Goal: Task Accomplishment & Management: Manage account settings

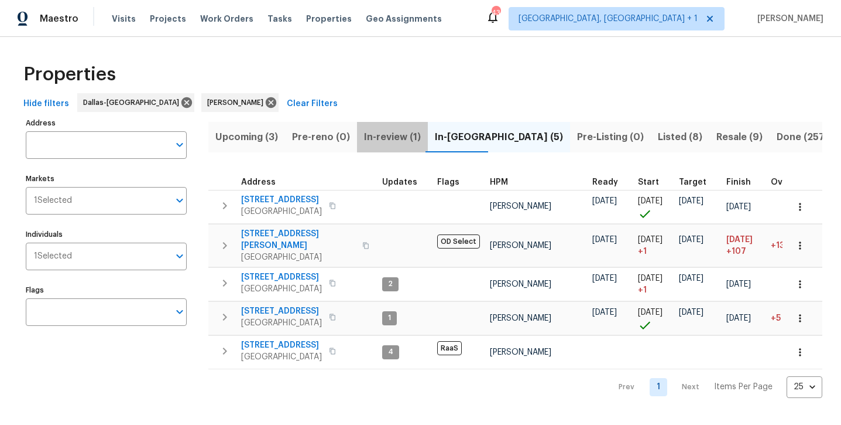
click at [389, 134] on span "In-review (1)" at bounding box center [392, 137] width 57 height 16
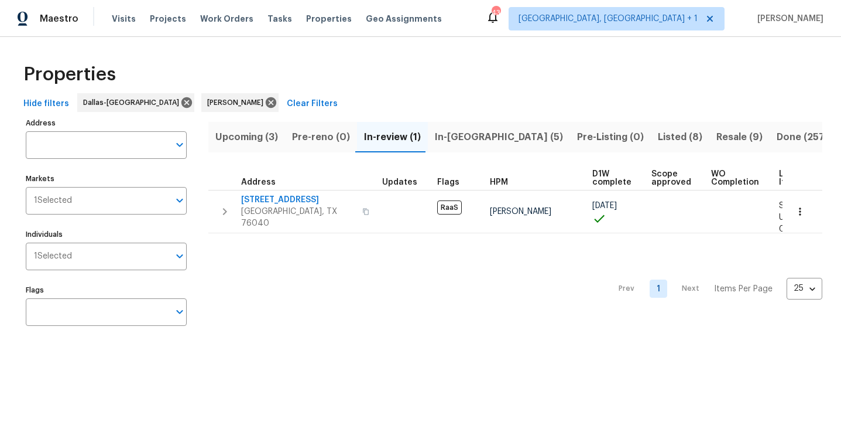
click at [232, 139] on span "Upcoming (3)" at bounding box center [246, 137] width 63 height 16
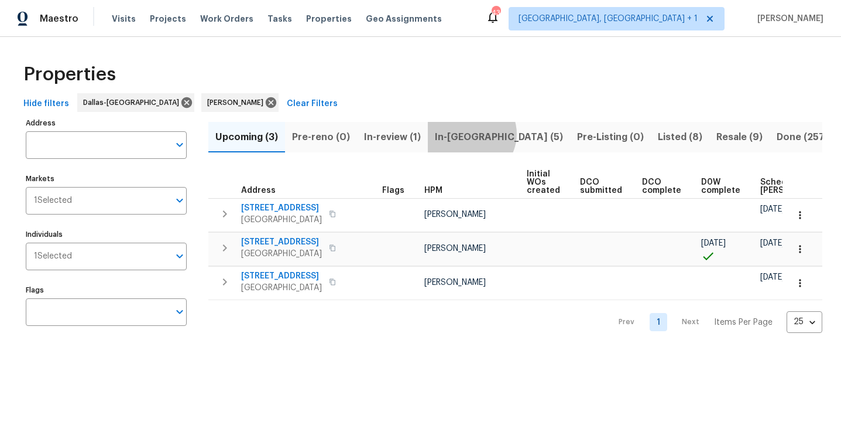
click at [468, 134] on span "In-reno (5)" at bounding box center [499, 137] width 128 height 16
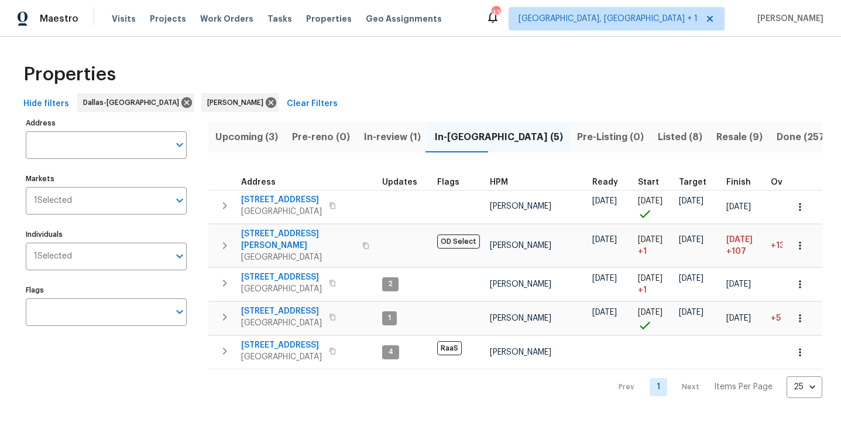
click at [658, 136] on span "Listed (8)" at bounding box center [680, 137] width 45 height 16
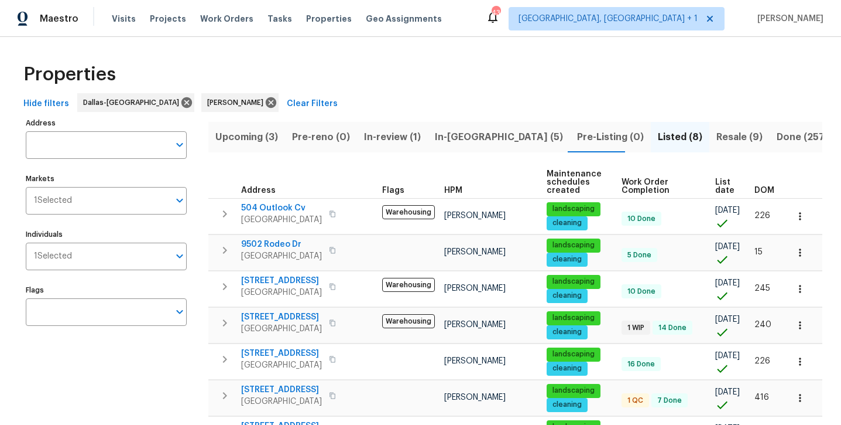
click at [717, 137] on span "Resale (9)" at bounding box center [740, 137] width 46 height 16
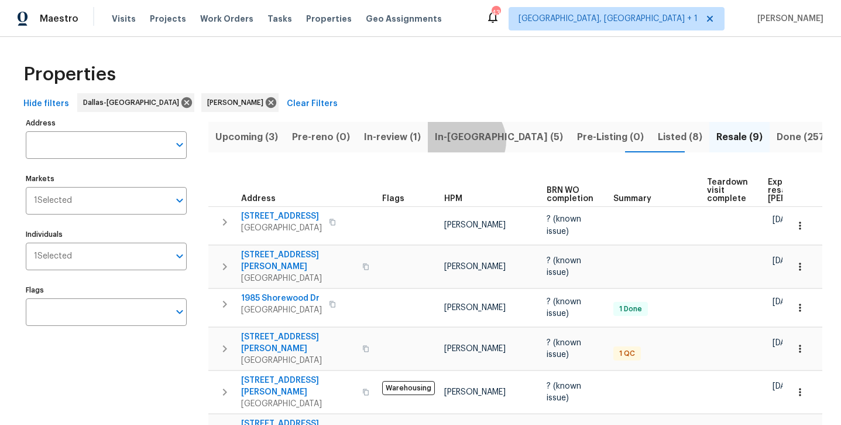
click at [462, 141] on span "In-reno (5)" at bounding box center [499, 137] width 128 height 16
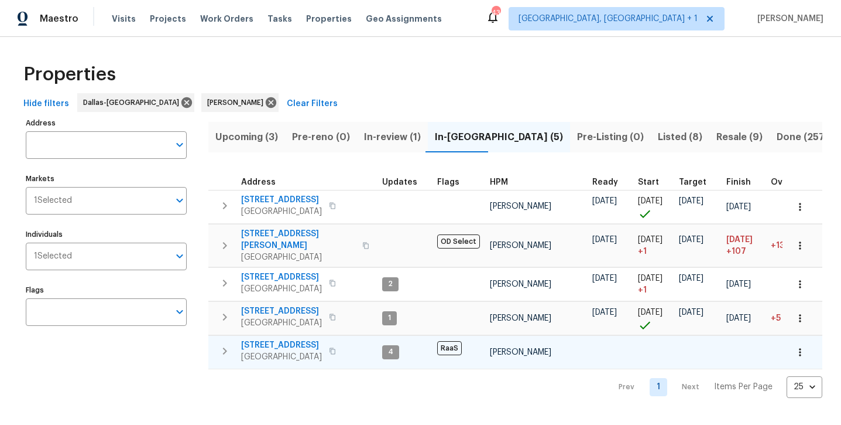
click at [258, 339] on span "2149 Teal Ct" at bounding box center [281, 345] width 81 height 12
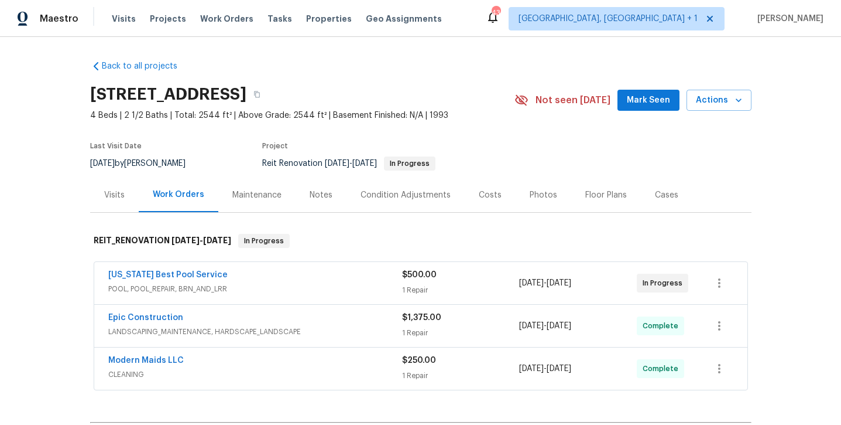
click at [469, 3] on div "Maestro Visits Projects Work Orders Tasks Properties Geo Assignments 43 Albuque…" at bounding box center [420, 18] width 841 height 37
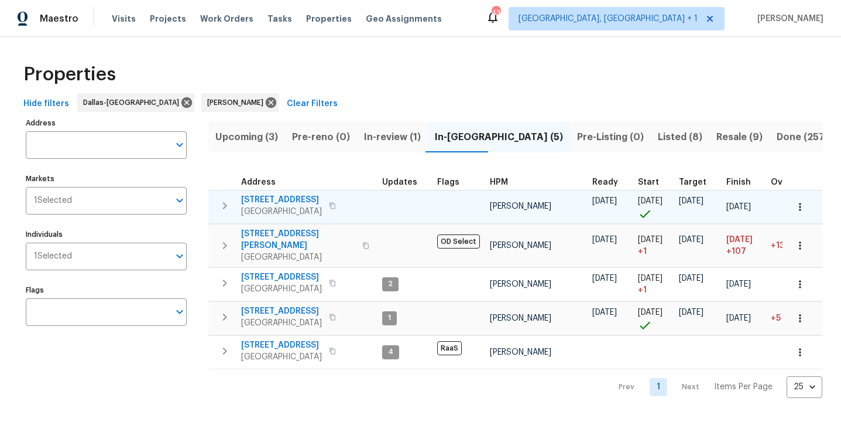
click at [266, 194] on span "[STREET_ADDRESS]" at bounding box center [281, 200] width 81 height 12
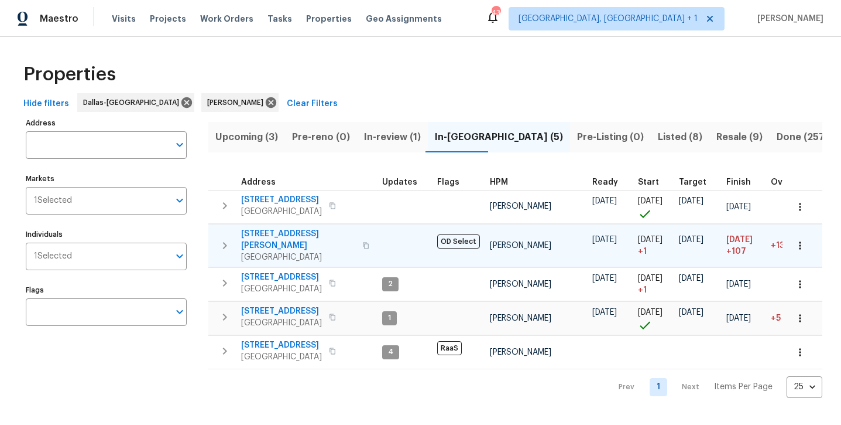
click at [267, 230] on span "[STREET_ADDRESS][PERSON_NAME]" at bounding box center [298, 239] width 114 height 23
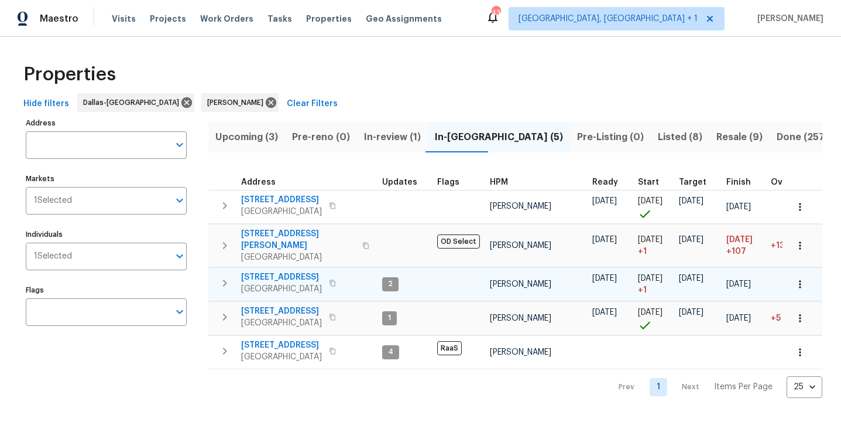
click at [268, 271] on span "[STREET_ADDRESS]" at bounding box center [281, 277] width 81 height 12
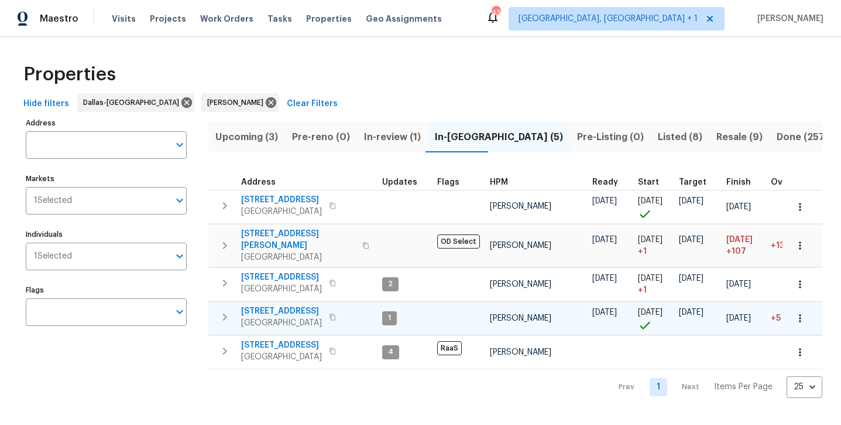
click at [283, 305] on span "[STREET_ADDRESS]" at bounding box center [281, 311] width 81 height 12
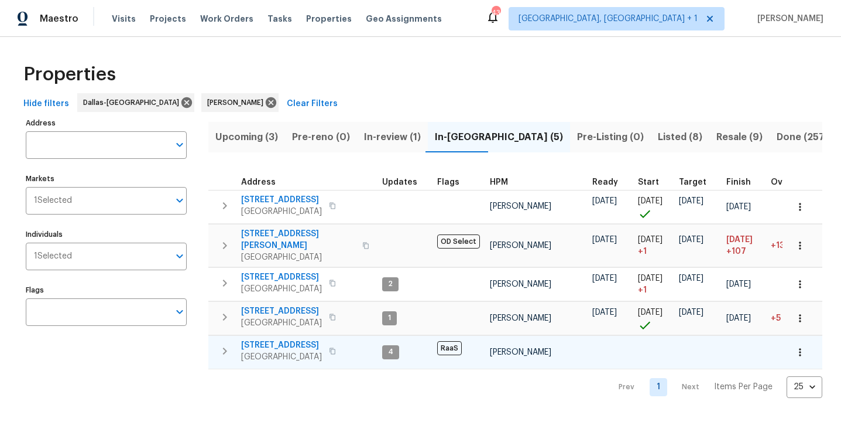
click at [261, 339] on span "[STREET_ADDRESS]" at bounding box center [281, 345] width 81 height 12
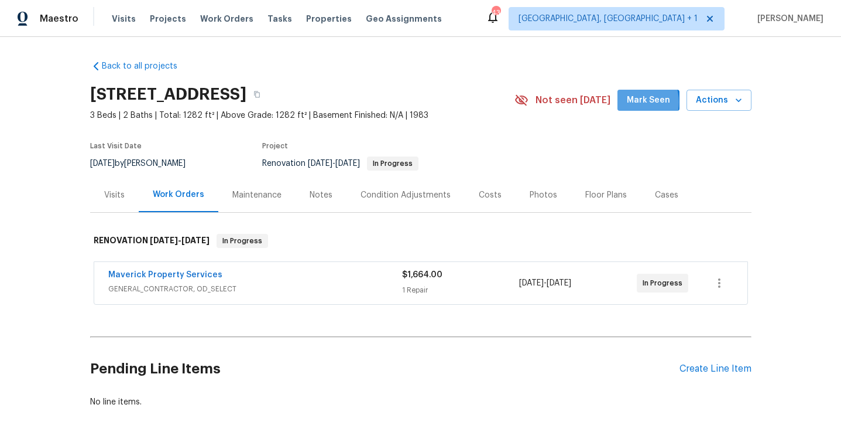
click at [636, 102] on span "Mark Seen" at bounding box center [648, 100] width 43 height 15
click at [321, 196] on div "Notes" at bounding box center [321, 195] width 23 height 12
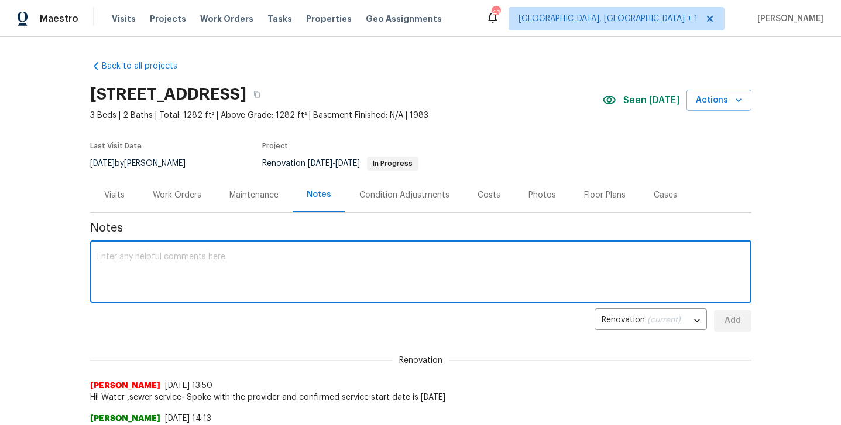
click at [274, 265] on textarea at bounding box center [421, 272] width 648 height 41
type textarea "GC started paint prep work and demo, paint ordered."
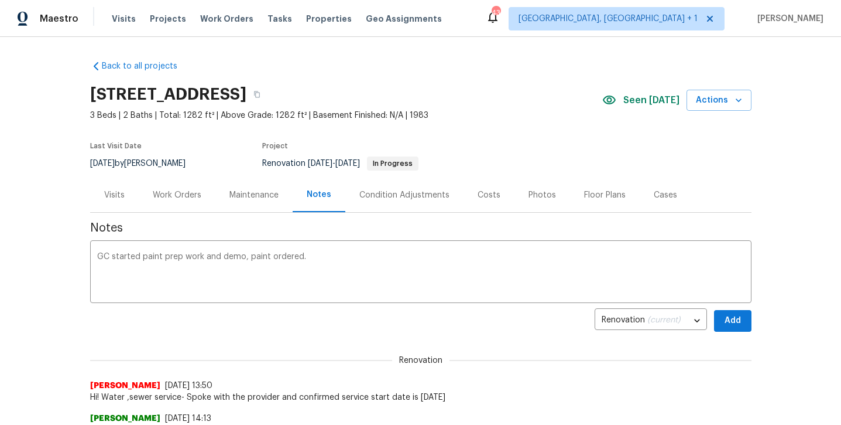
click at [723, 321] on button "Add" at bounding box center [732, 321] width 37 height 22
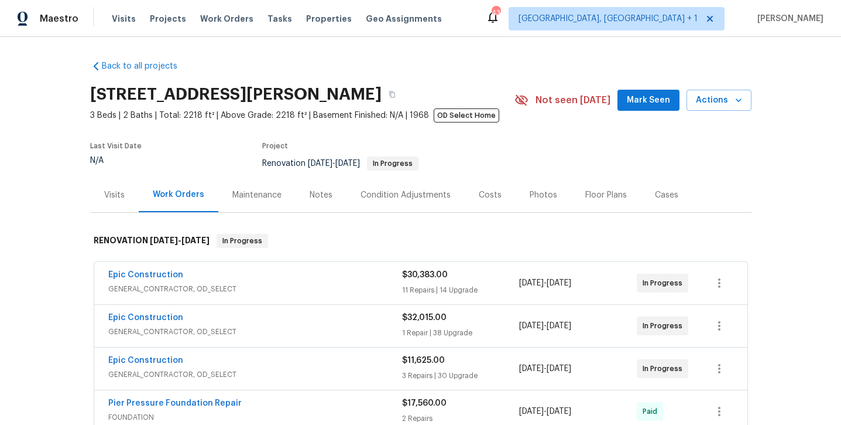
click at [649, 104] on span "Mark Seen" at bounding box center [648, 100] width 43 height 15
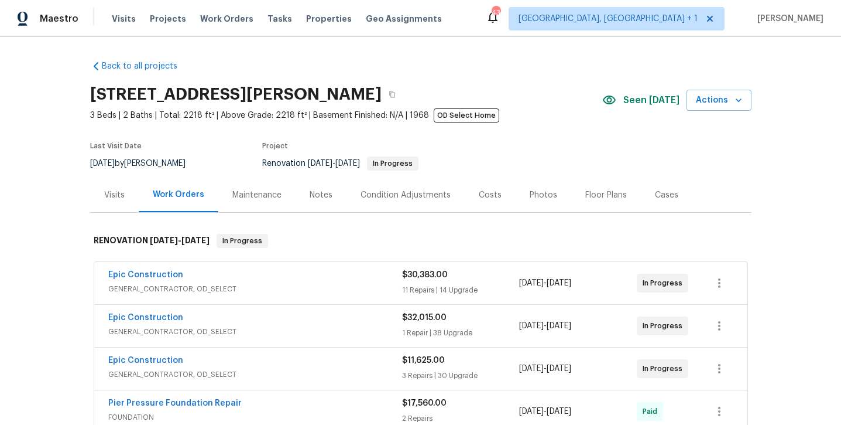
click at [322, 199] on div "Notes" at bounding box center [321, 195] width 23 height 12
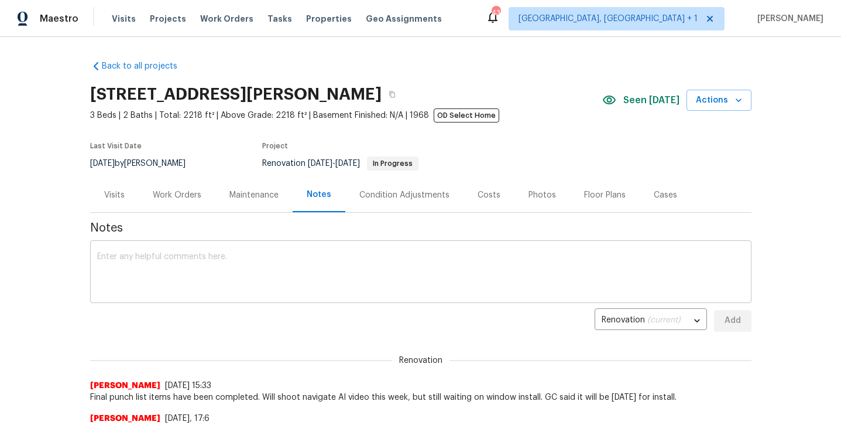
click at [282, 256] on textarea at bounding box center [421, 272] width 648 height 41
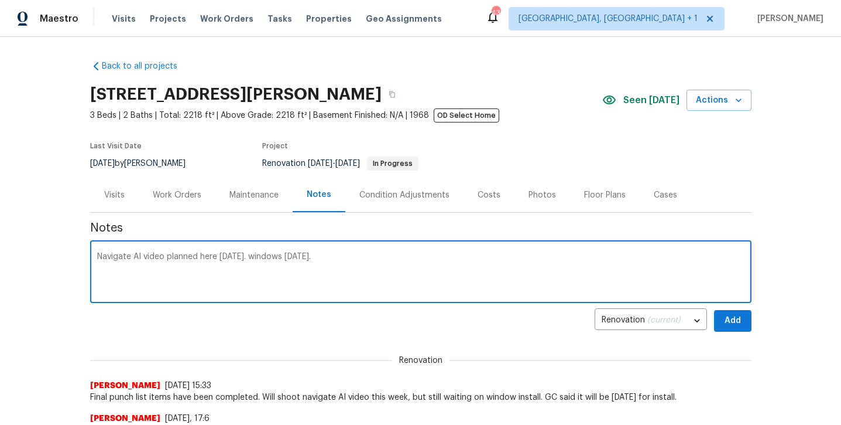
type textarea "Navigate AI video planned here tomorrow. windows Wednesday next week."
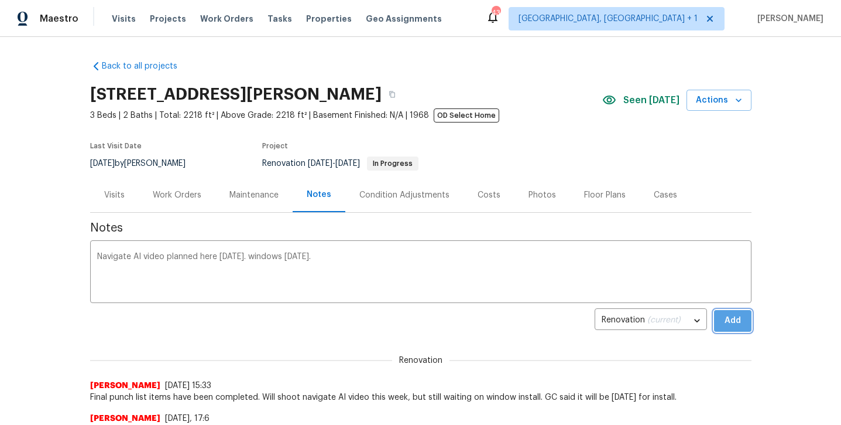
click at [740, 313] on span "Add" at bounding box center [733, 320] width 19 height 15
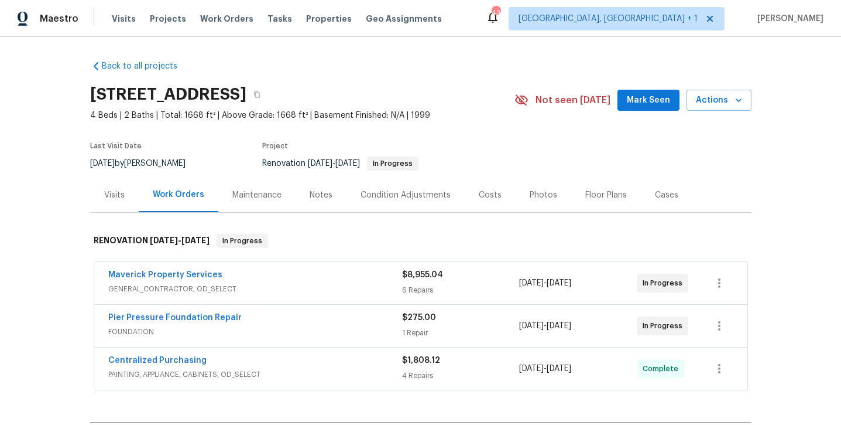
click at [656, 102] on span "Mark Seen" at bounding box center [648, 100] width 43 height 15
click at [317, 189] on div "Notes" at bounding box center [321, 195] width 23 height 12
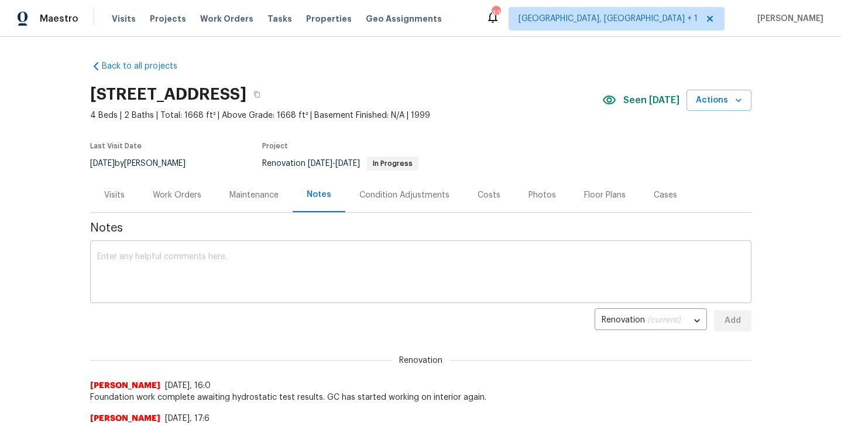
click at [232, 266] on textarea at bounding box center [421, 272] width 648 height 41
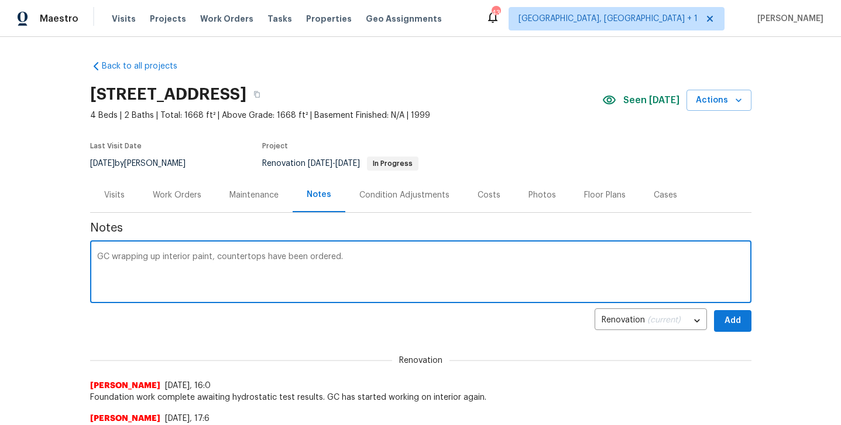
type textarea "GC wrapping up interior paint, countertops have been ordered."
click at [735, 314] on span "Add" at bounding box center [733, 320] width 19 height 15
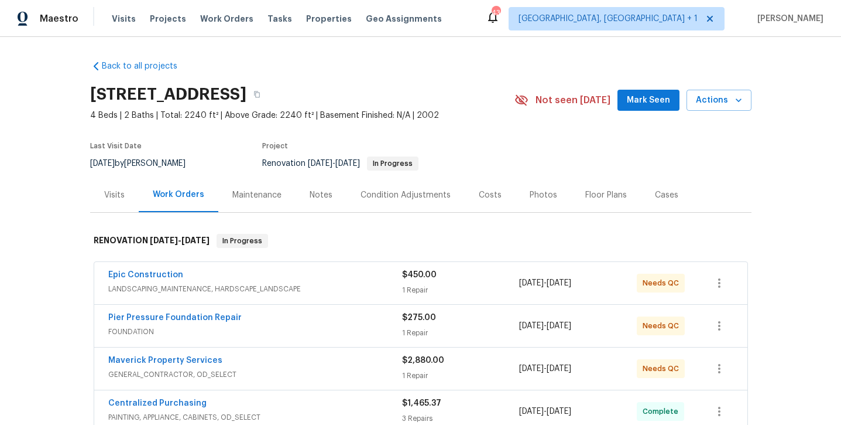
click at [652, 95] on span "Mark Seen" at bounding box center [648, 100] width 43 height 15
click at [330, 200] on div "Notes" at bounding box center [321, 194] width 51 height 35
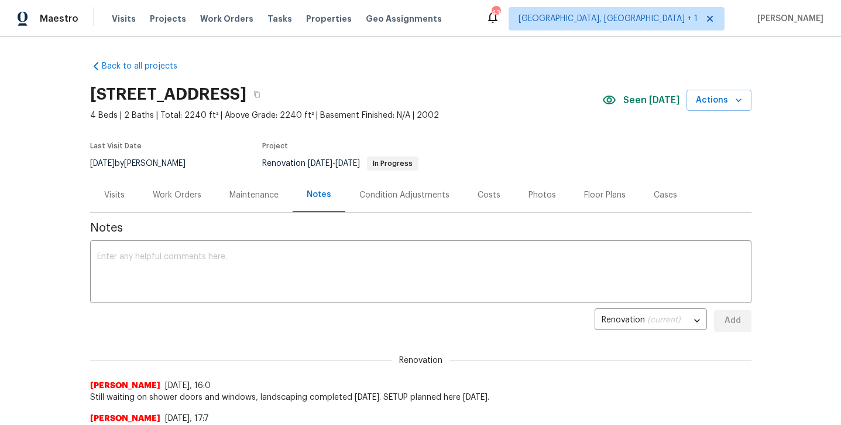
click at [187, 199] on div "Work Orders" at bounding box center [177, 195] width 49 height 12
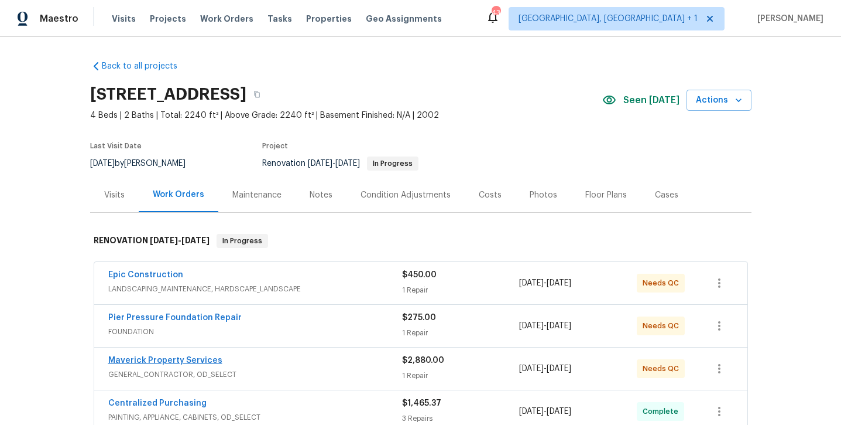
click at [170, 357] on link "Maverick Property Services" at bounding box center [165, 360] width 114 height 8
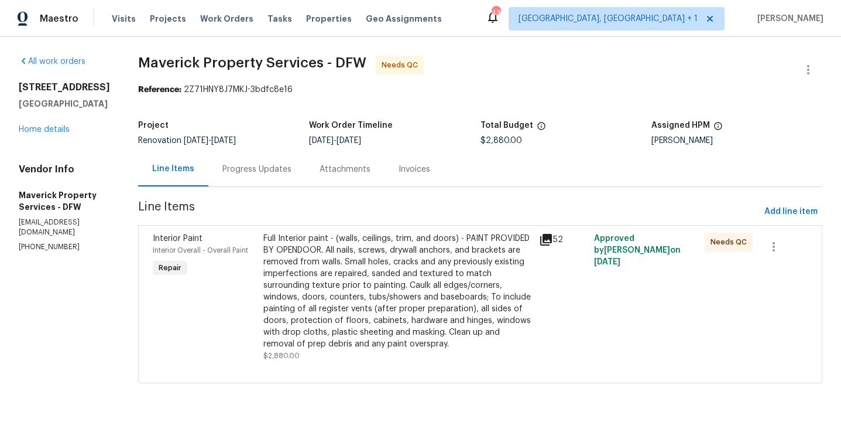
click at [292, 173] on div "Progress Updates" at bounding box center [257, 169] width 69 height 12
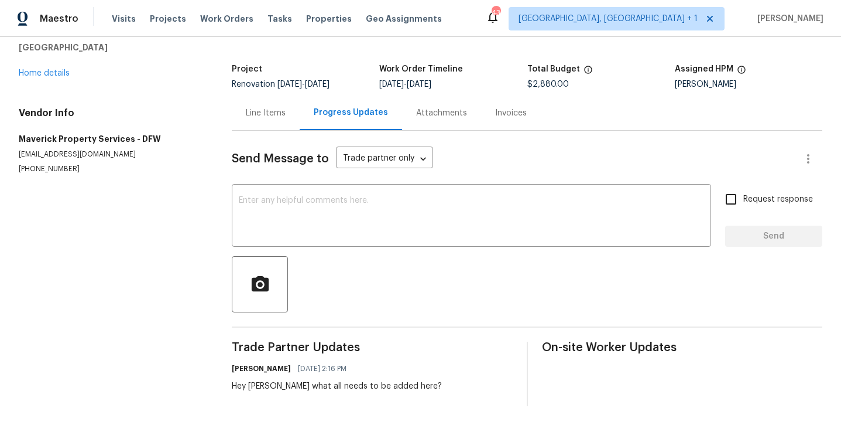
scroll to position [57, 0]
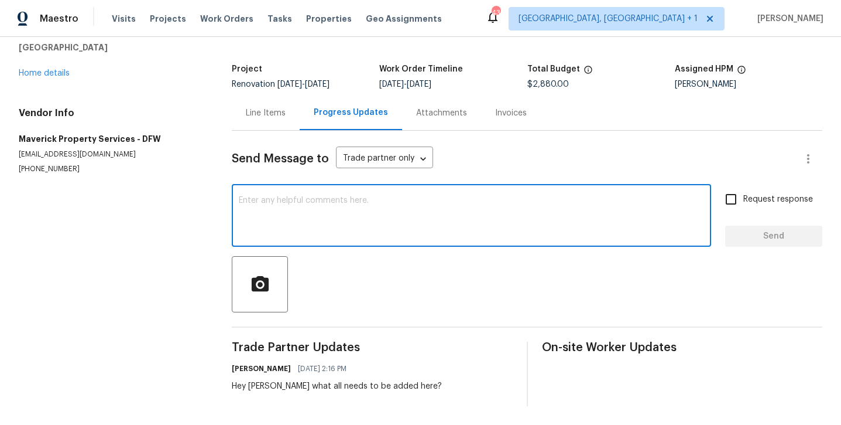
click at [339, 219] on textarea at bounding box center [472, 216] width 466 height 41
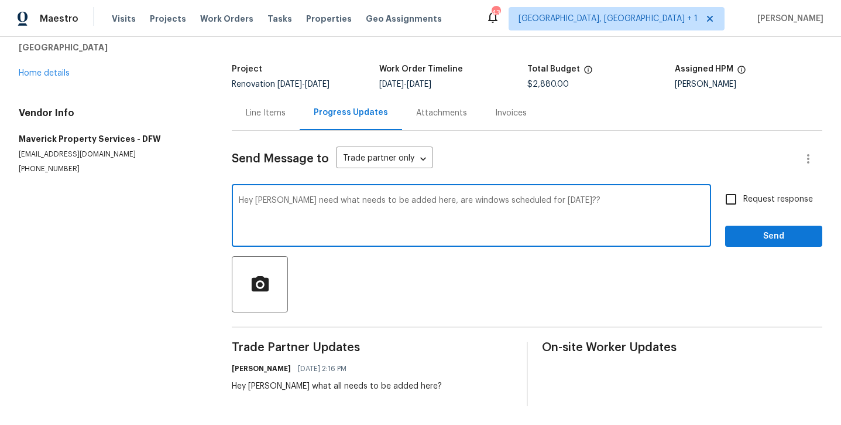
type textarea "Hey [PERSON_NAME] need what needs to be added here, are windows scheduled for […"
click at [786, 196] on span "Request response" at bounding box center [779, 199] width 70 height 12
click at [744, 196] on input "Request response" at bounding box center [731, 199] width 25 height 25
checkbox input "true"
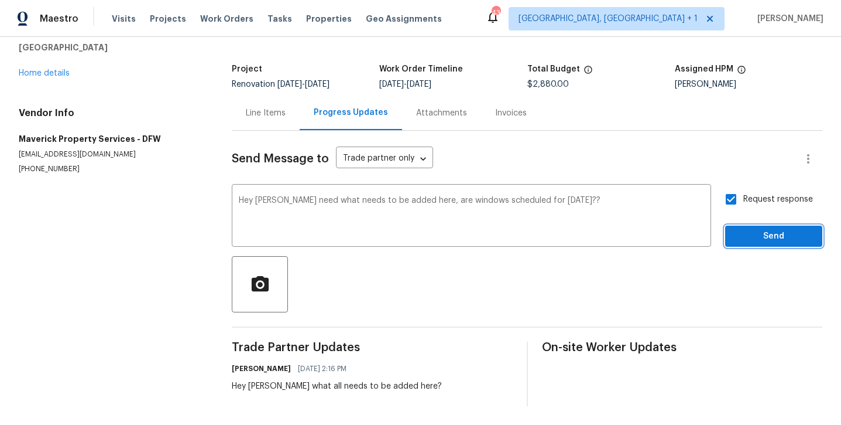
click at [780, 230] on span "Send" at bounding box center [774, 236] width 78 height 15
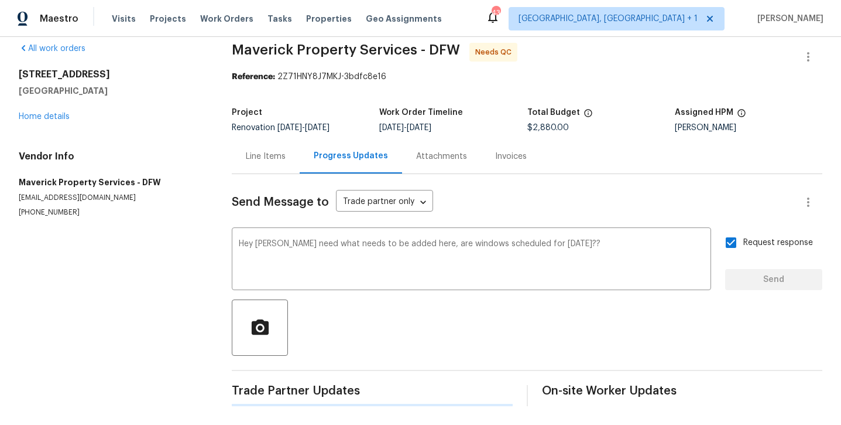
scroll to position [13, 0]
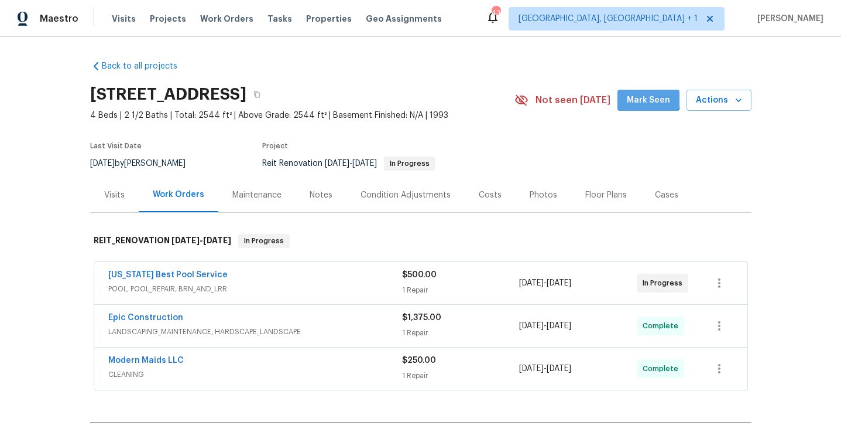
click at [642, 95] on span "Mark Seen" at bounding box center [648, 100] width 43 height 15
click at [322, 205] on div "Notes" at bounding box center [321, 194] width 51 height 35
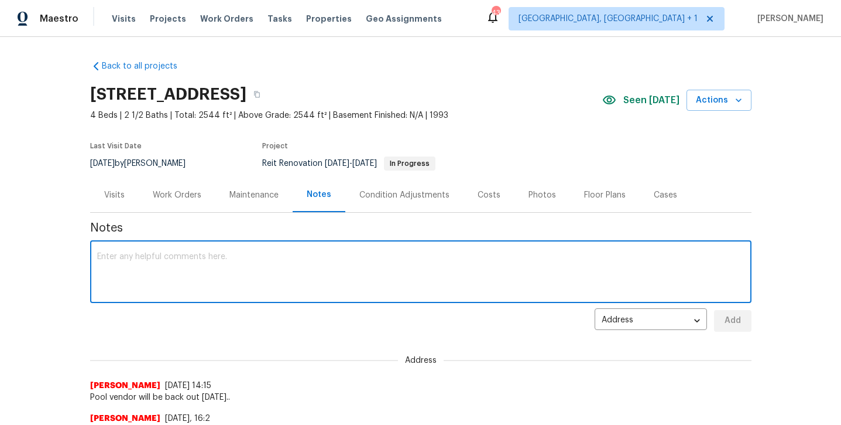
click at [283, 271] on textarea at bounding box center [421, 272] width 648 height 41
type textarea "Pool work should be completed will stop by tomorrow."
click at [724, 85] on div "2149 Teal Ct, Lewisville, TX 75077 4 Beds | 2 1/2 Baths | Total: 2544 ft² | Abo…" at bounding box center [421, 100] width 662 height 42
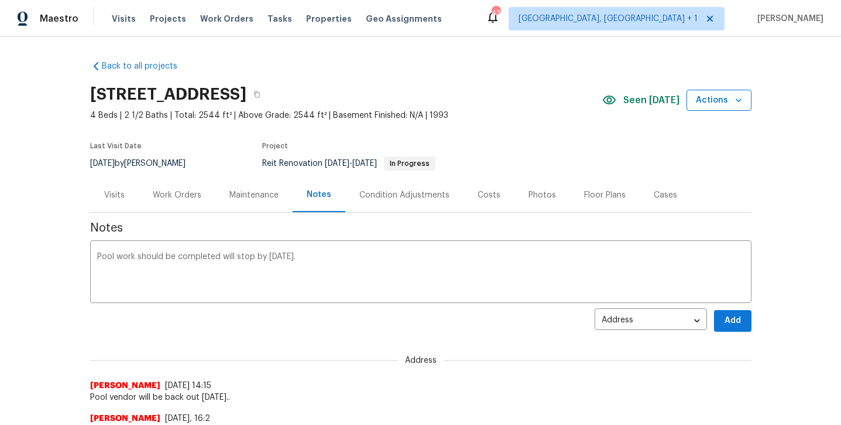
click at [714, 107] on span "Actions" at bounding box center [719, 100] width 46 height 15
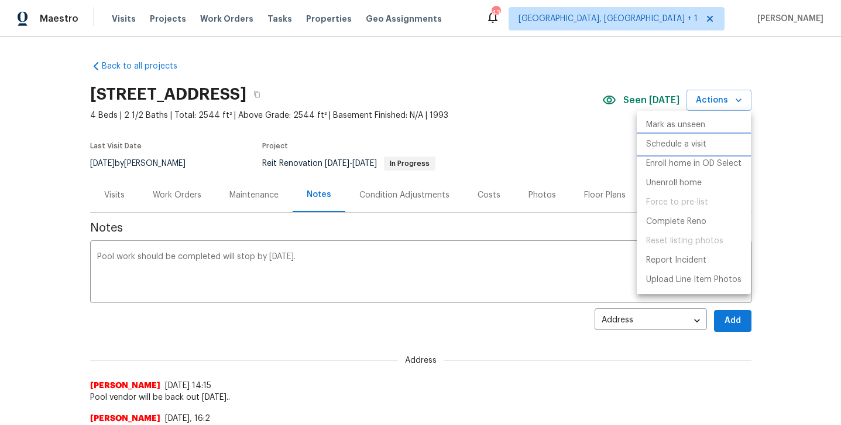
click at [668, 146] on p "Schedule a visit" at bounding box center [676, 144] width 60 height 12
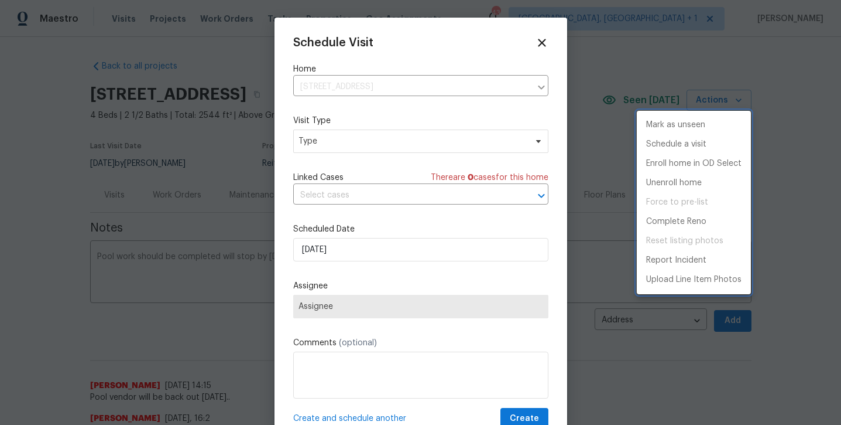
click at [379, 138] on div at bounding box center [420, 212] width 841 height 425
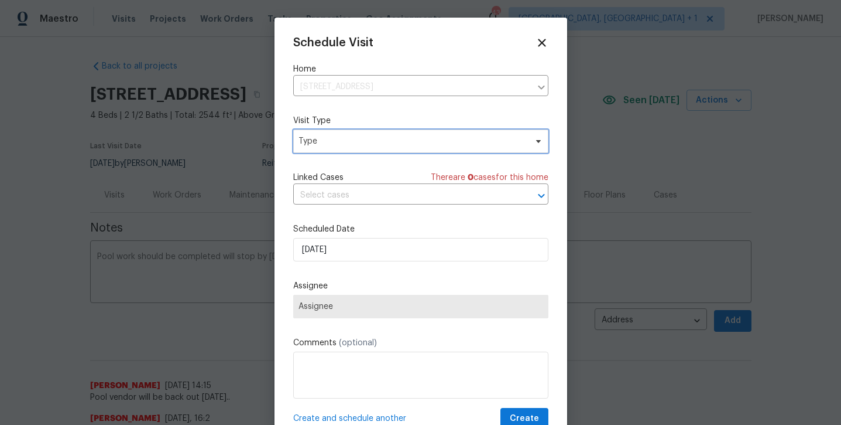
click at [372, 145] on span "Type" at bounding box center [413, 141] width 228 height 12
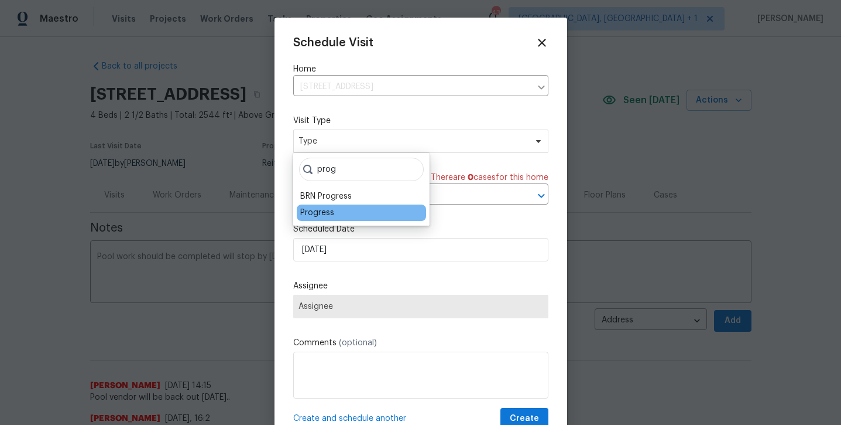
type input "prog"
click at [325, 214] on div "Progress" at bounding box center [317, 213] width 34 height 12
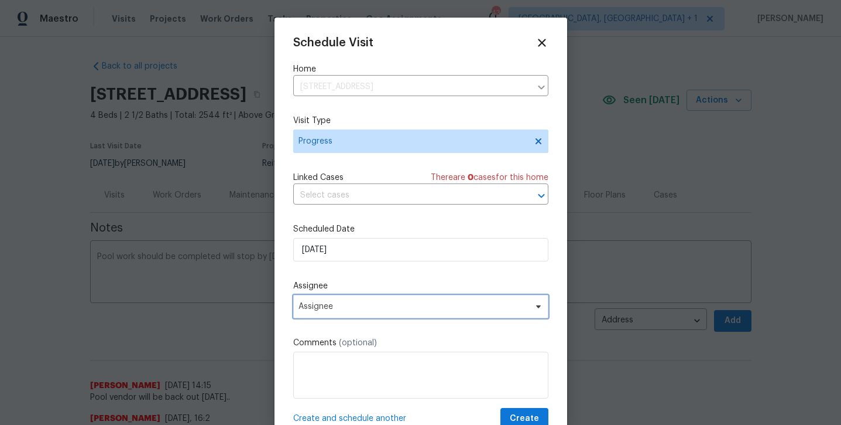
click at [353, 310] on span "Assignee" at bounding box center [414, 306] width 230 height 9
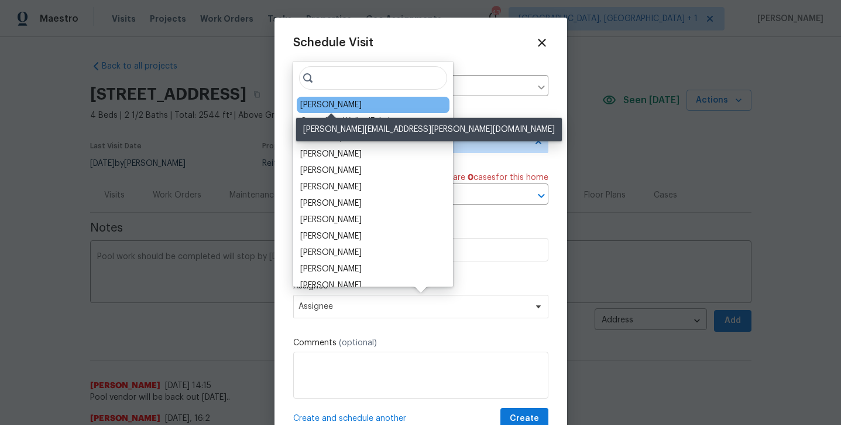
click at [353, 101] on div "[PERSON_NAME]" at bounding box center [330, 105] width 61 height 12
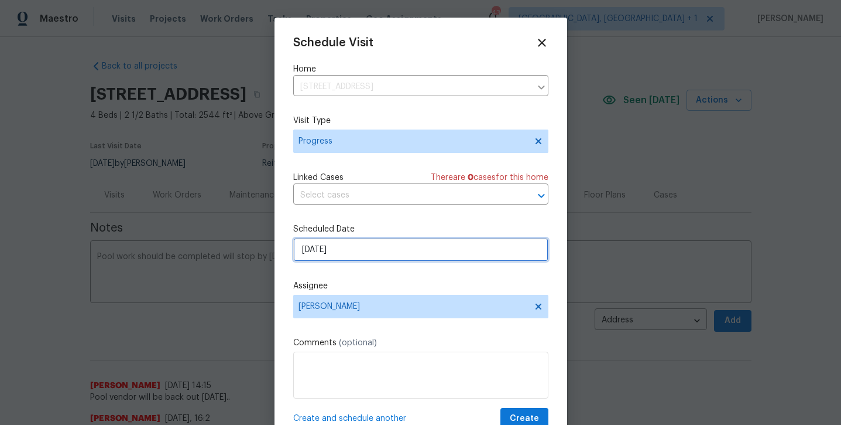
click at [333, 254] on input "10/2/2025" at bounding box center [420, 249] width 255 height 23
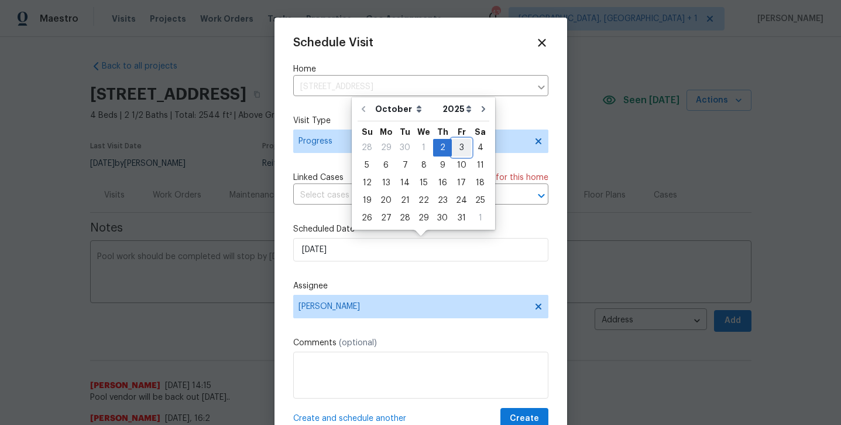
click at [456, 151] on div "3" at bounding box center [461, 147] width 19 height 16
type input "10/3/2025"
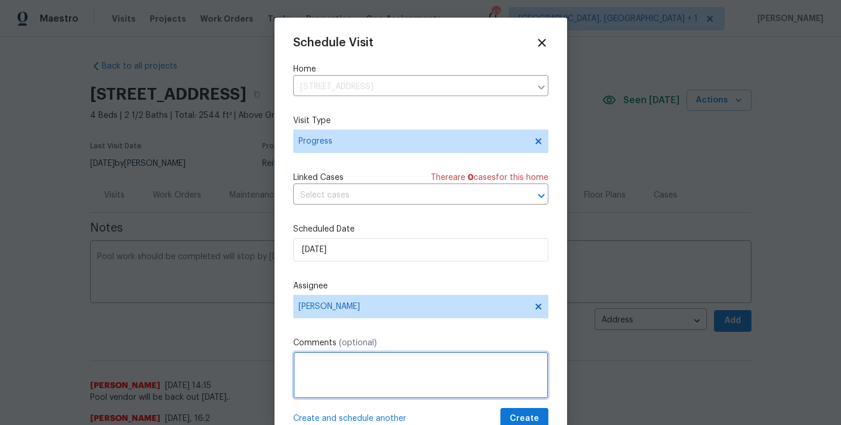
click at [362, 358] on textarea at bounding box center [420, 374] width 255 height 47
type textarea "Pool done?"
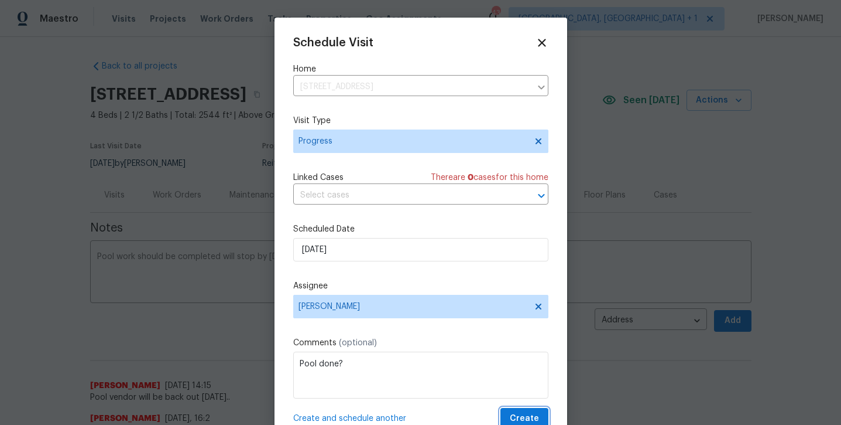
click at [545, 418] on button "Create" at bounding box center [525, 419] width 48 height 22
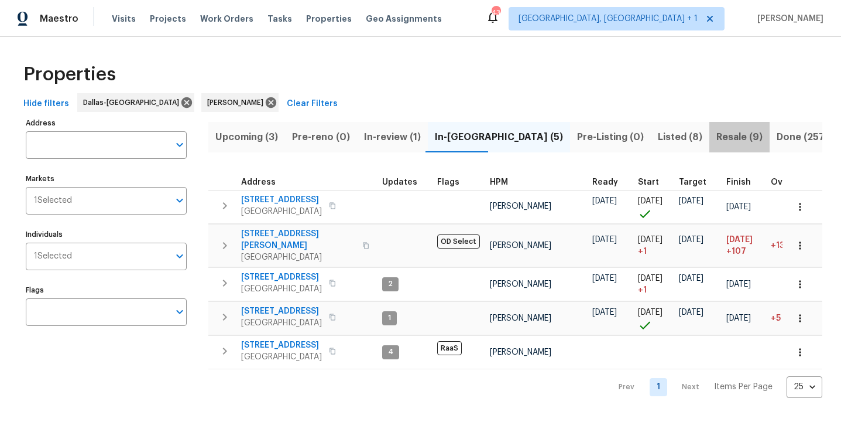
click at [717, 136] on span "Resale (9)" at bounding box center [740, 137] width 46 height 16
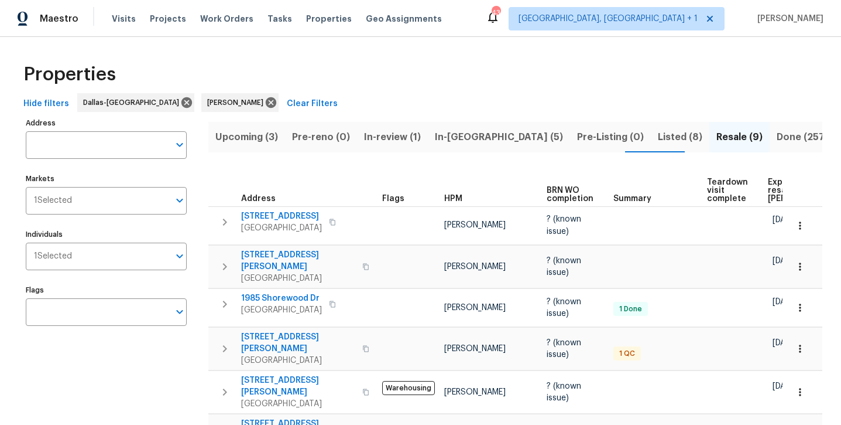
click at [651, 145] on button "Listed (8)" at bounding box center [680, 137] width 59 height 30
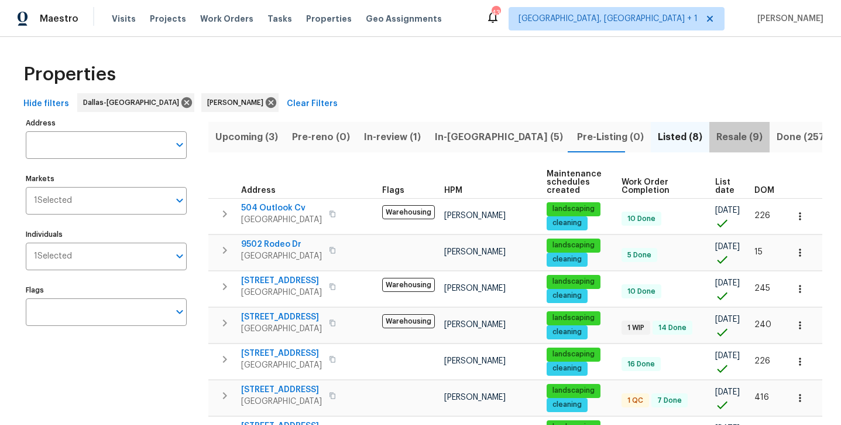
click at [717, 139] on span "Resale (9)" at bounding box center [740, 137] width 46 height 16
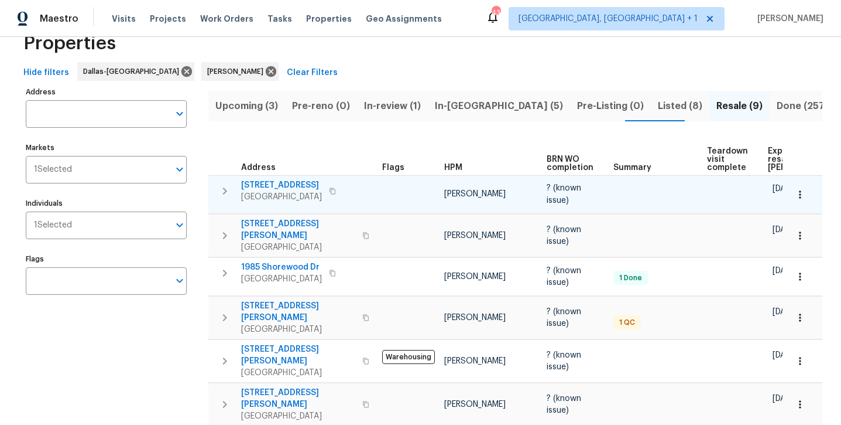
scroll to position [32, 0]
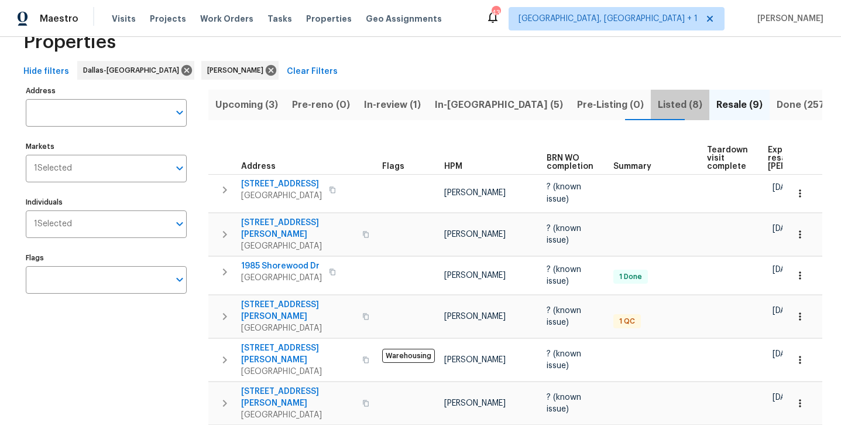
click at [658, 109] on span "Listed (8)" at bounding box center [680, 105] width 45 height 16
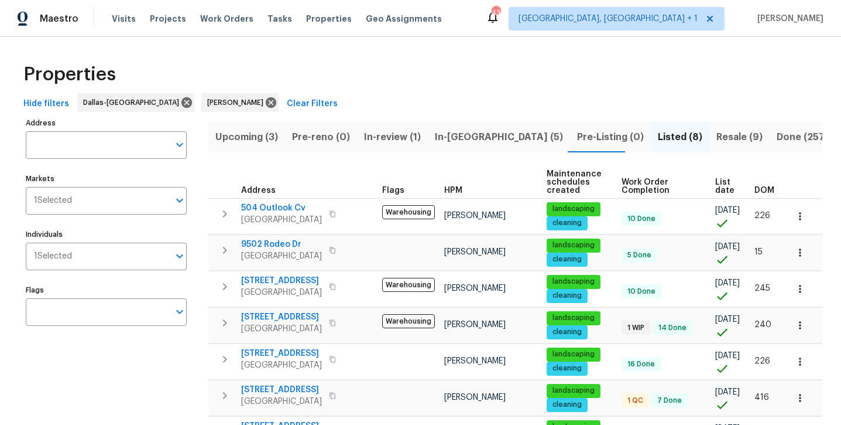
click at [447, 142] on span "In-[GEOGRAPHIC_DATA] (5)" at bounding box center [499, 137] width 128 height 16
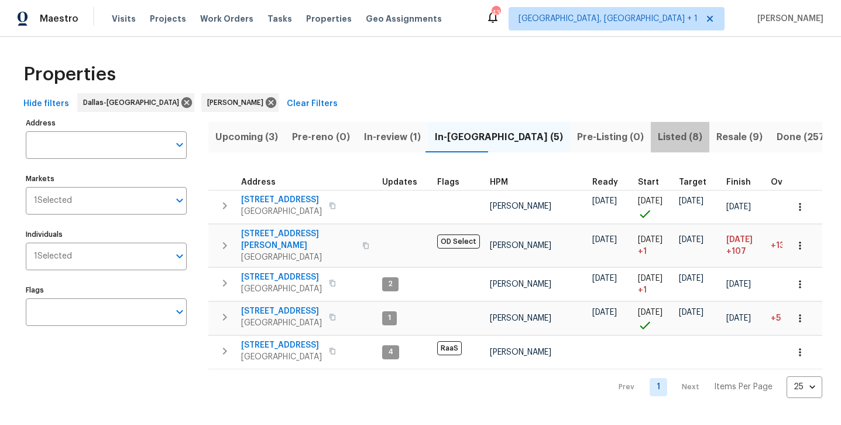
click at [658, 140] on span "Listed (8)" at bounding box center [680, 137] width 45 height 16
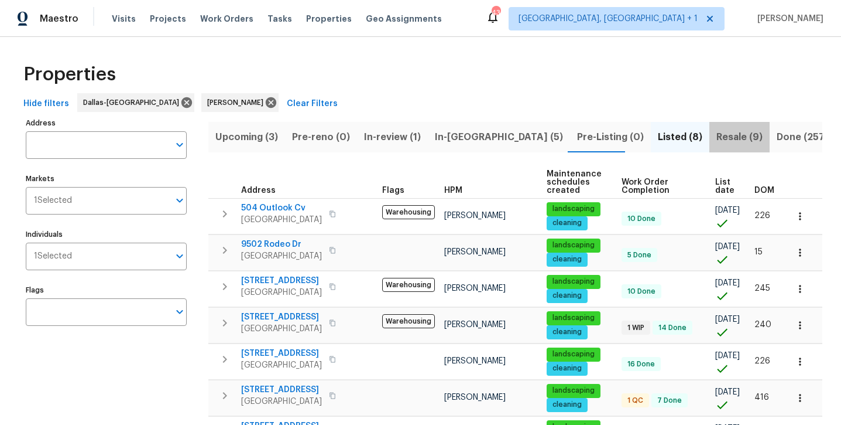
click at [717, 134] on span "Resale (9)" at bounding box center [740, 137] width 46 height 16
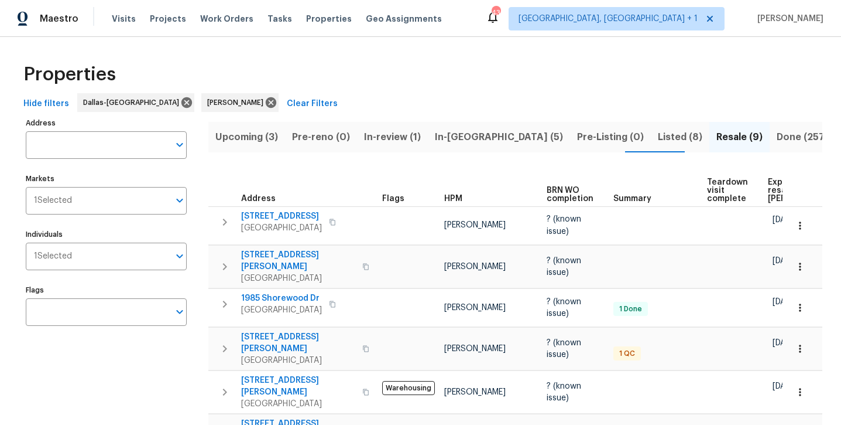
click at [442, 133] on span "In-[GEOGRAPHIC_DATA] (5)" at bounding box center [499, 137] width 128 height 16
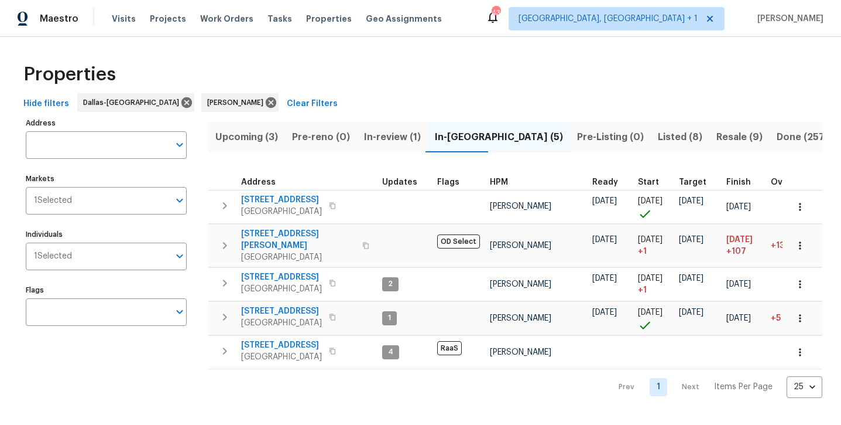
click at [385, 131] on span "In-review (1)" at bounding box center [392, 137] width 57 height 16
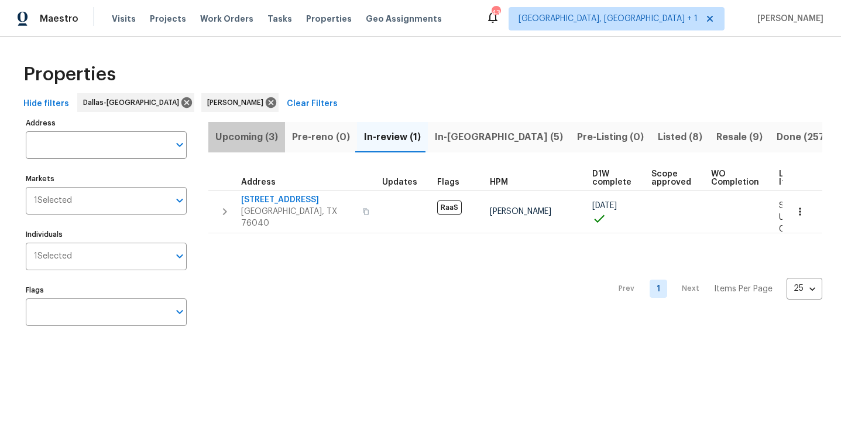
click at [258, 136] on span "Upcoming (3)" at bounding box center [246, 137] width 63 height 16
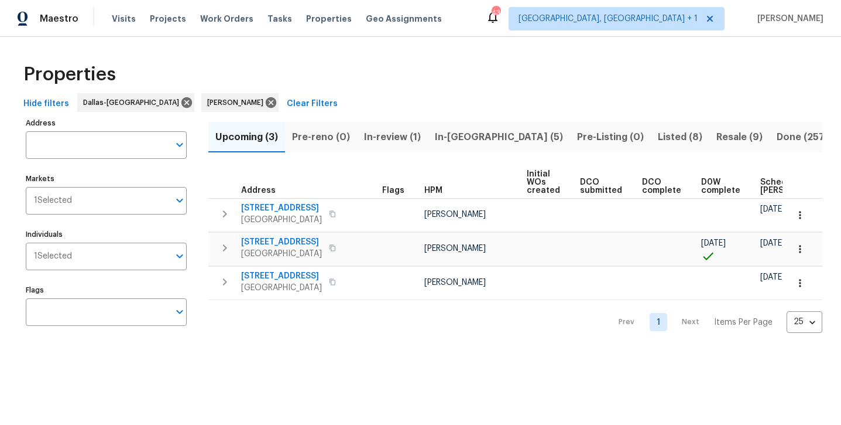
click at [658, 138] on span "Listed (8)" at bounding box center [680, 137] width 45 height 16
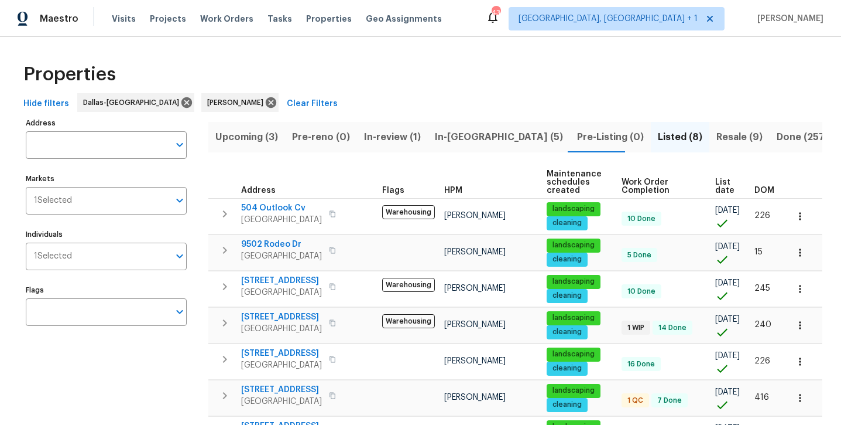
click at [717, 141] on span "Resale (9)" at bounding box center [740, 137] width 46 height 16
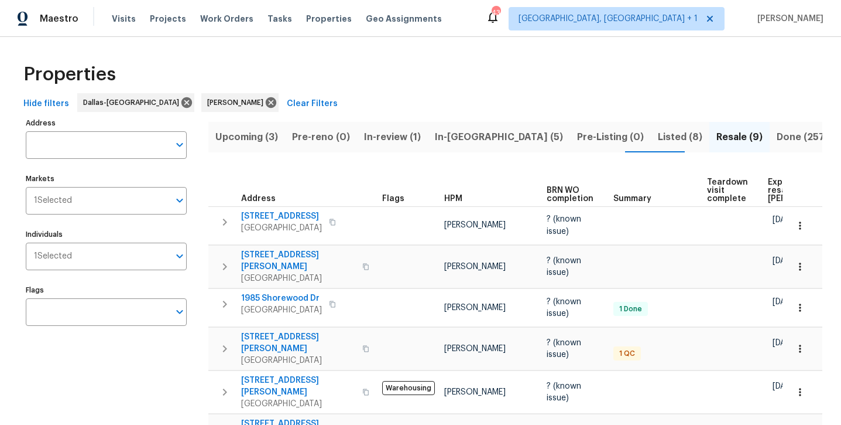
click at [658, 139] on span "Listed (8)" at bounding box center [680, 137] width 45 height 16
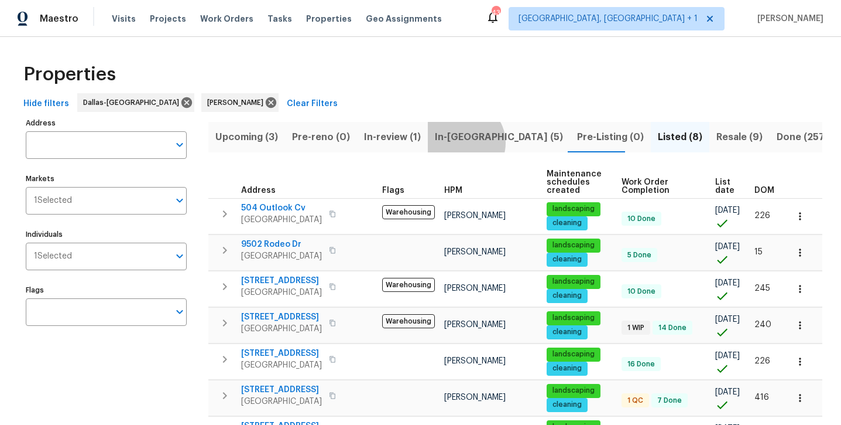
click at [461, 142] on span "In-[GEOGRAPHIC_DATA] (5)" at bounding box center [499, 137] width 128 height 16
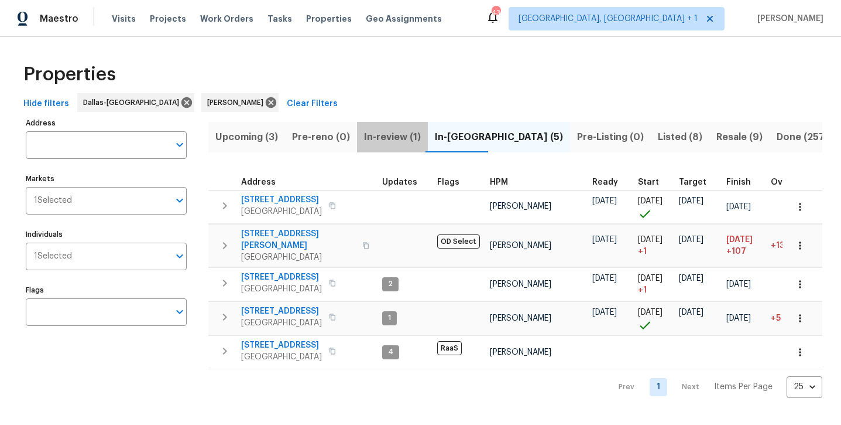
click at [385, 143] on span "In-review (1)" at bounding box center [392, 137] width 57 height 16
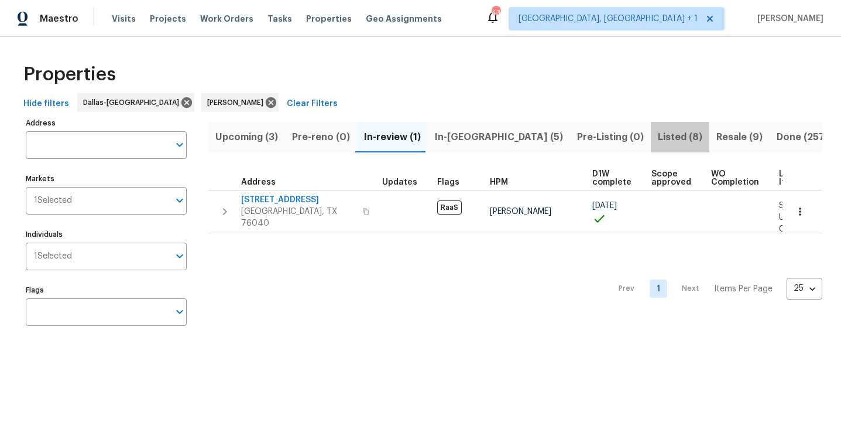
click at [658, 138] on span "Listed (8)" at bounding box center [680, 137] width 45 height 16
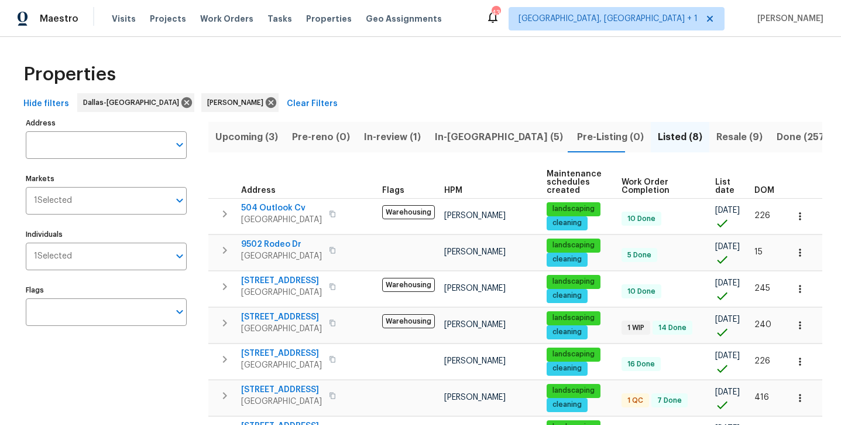
click at [717, 131] on span "Resale (9)" at bounding box center [740, 137] width 46 height 16
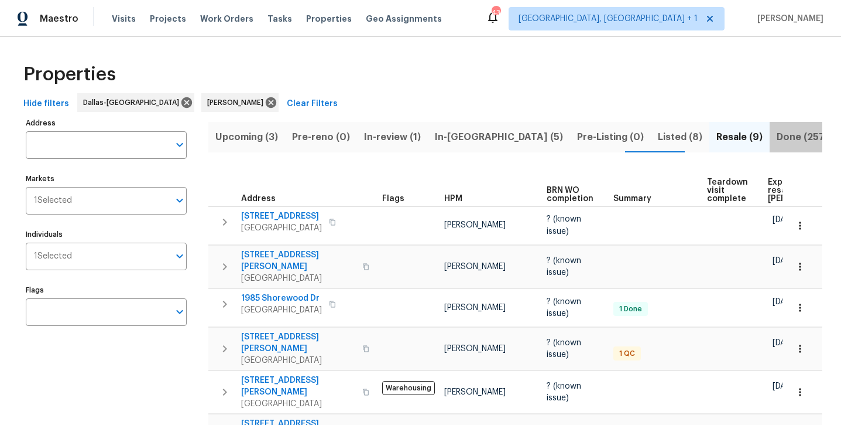
click at [777, 143] on span "Done (257)" at bounding box center [803, 137] width 52 height 16
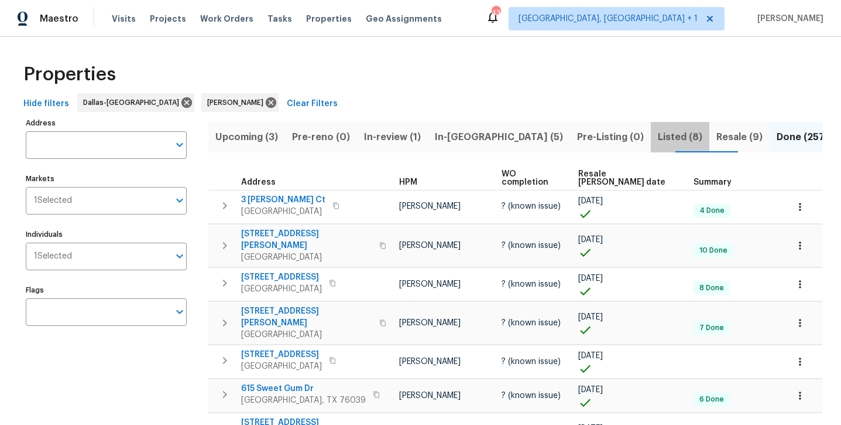
click at [658, 140] on span "Listed (8)" at bounding box center [680, 137] width 45 height 16
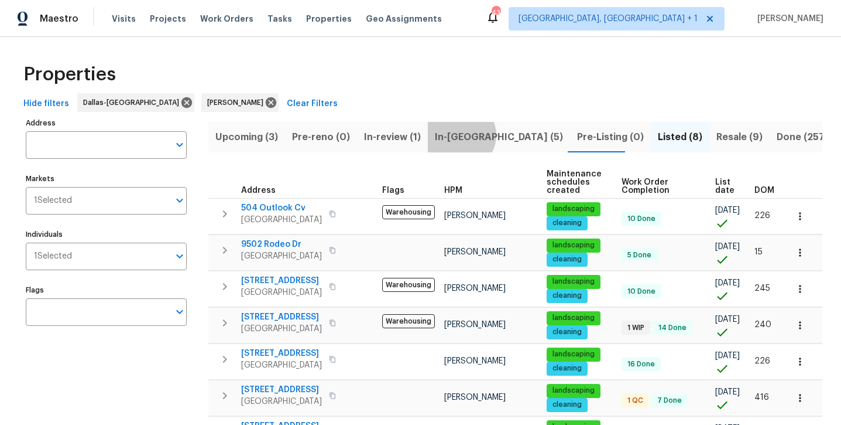
click at [457, 135] on span "In-[GEOGRAPHIC_DATA] (5)" at bounding box center [499, 137] width 128 height 16
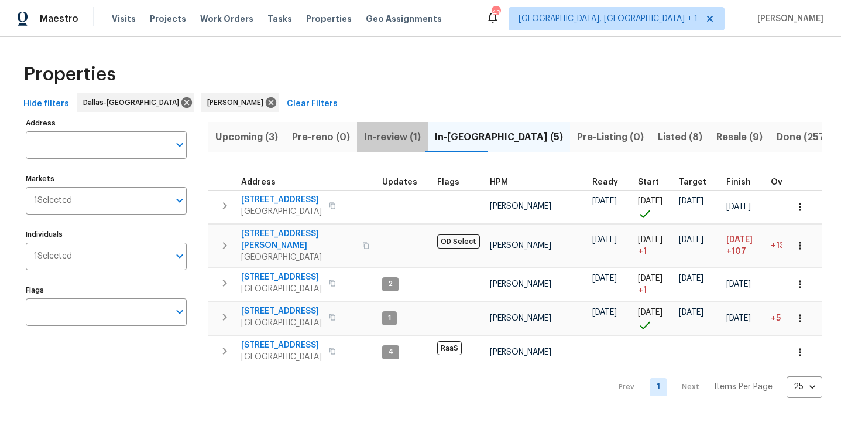
click at [403, 133] on span "In-review (1)" at bounding box center [392, 137] width 57 height 16
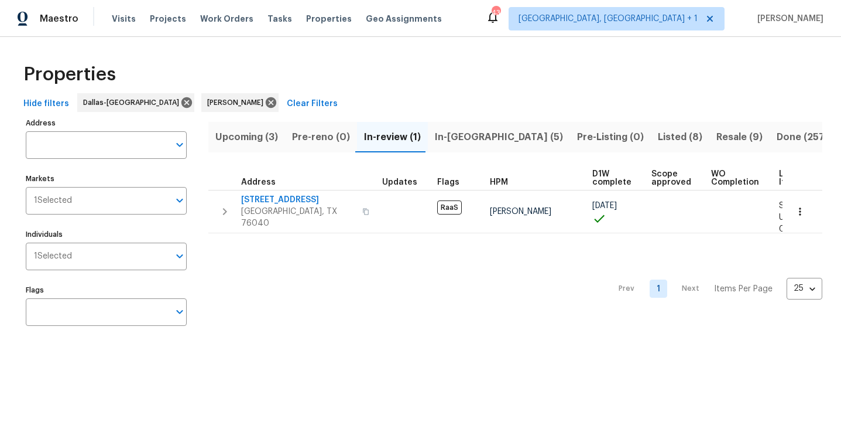
click at [248, 141] on span "Upcoming (3)" at bounding box center [246, 137] width 63 height 16
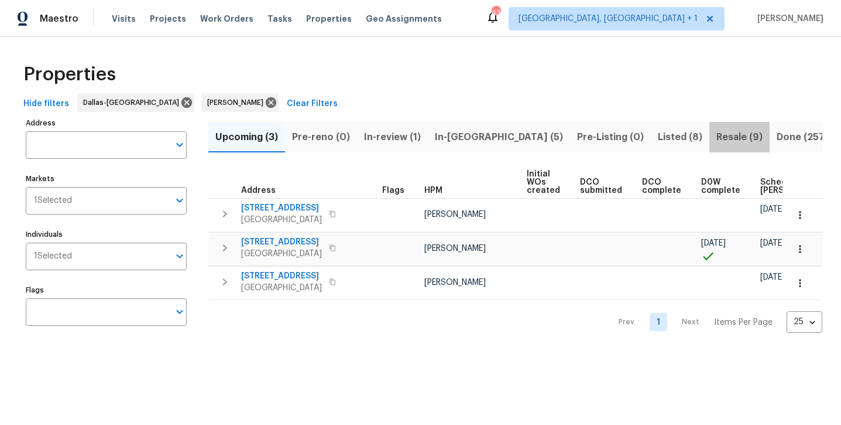
click at [717, 142] on span "Resale (9)" at bounding box center [740, 137] width 46 height 16
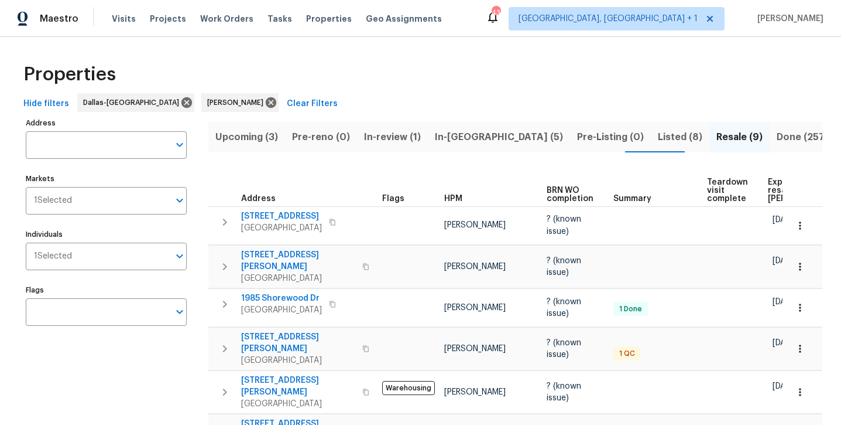
click at [658, 141] on span "Listed (8)" at bounding box center [680, 137] width 45 height 16
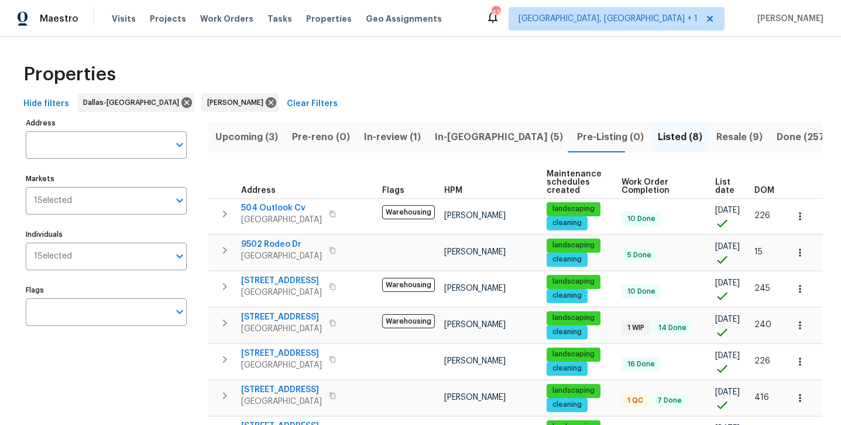
click at [464, 136] on span "In-[GEOGRAPHIC_DATA] (5)" at bounding box center [499, 137] width 128 height 16
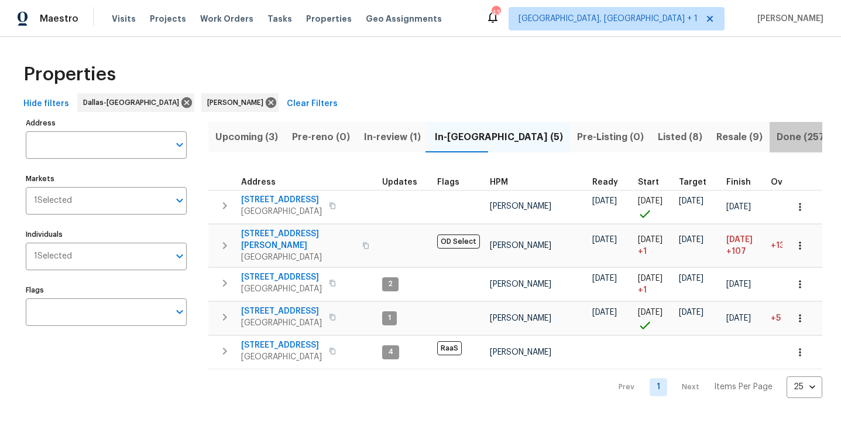
click at [777, 136] on span "Done (257)" at bounding box center [803, 137] width 52 height 16
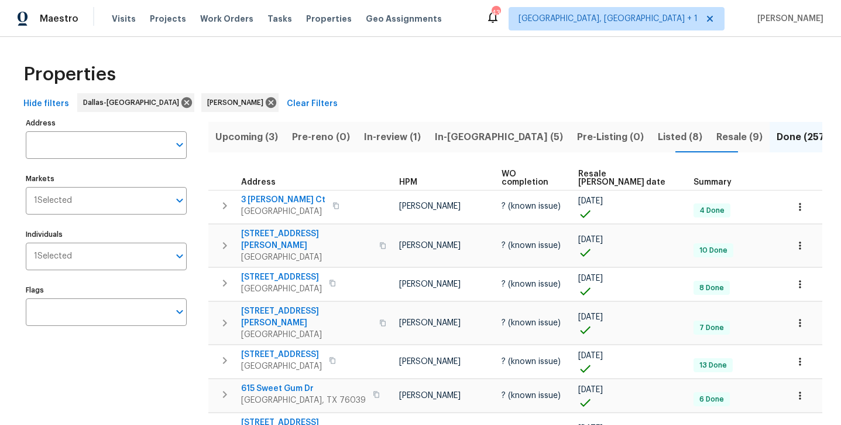
click at [255, 140] on span "Upcoming (3)" at bounding box center [246, 137] width 63 height 16
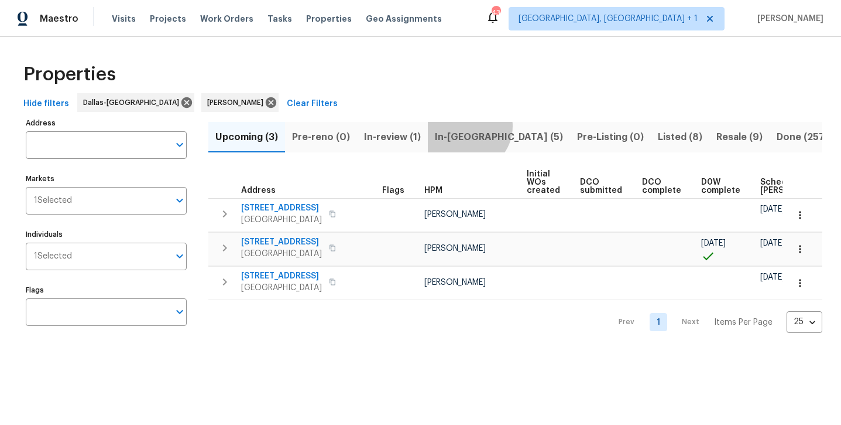
click at [464, 126] on button "In-[GEOGRAPHIC_DATA] (5)" at bounding box center [499, 137] width 142 height 30
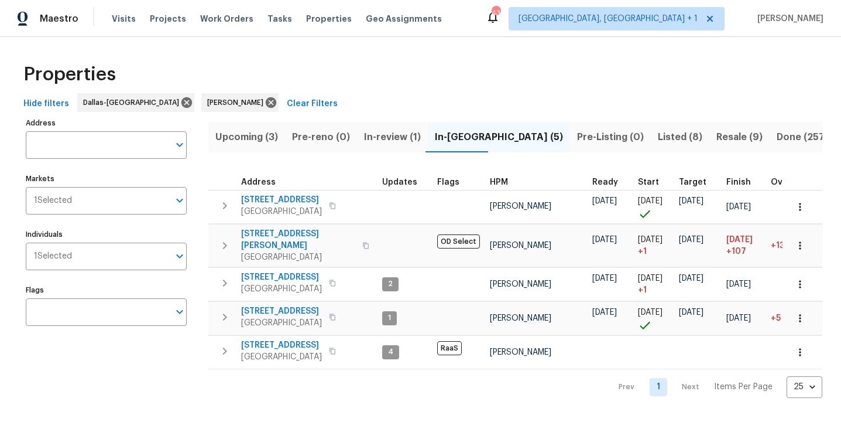
click at [658, 140] on span "Listed (8)" at bounding box center [680, 137] width 45 height 16
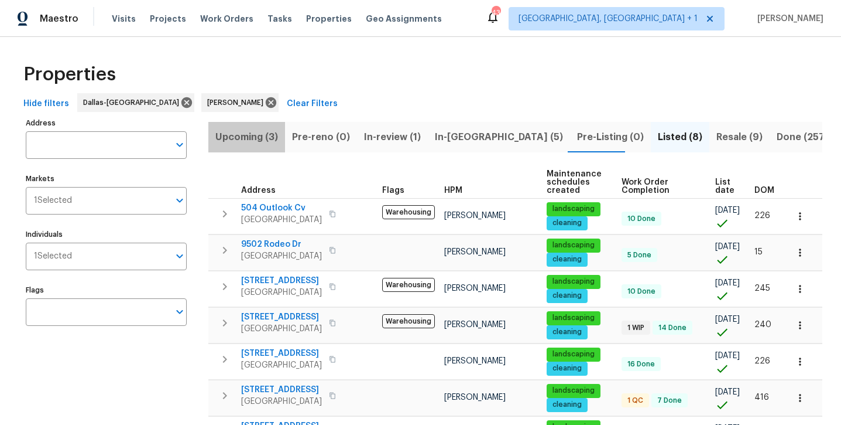
click at [245, 131] on span "Upcoming (3)" at bounding box center [246, 137] width 63 height 16
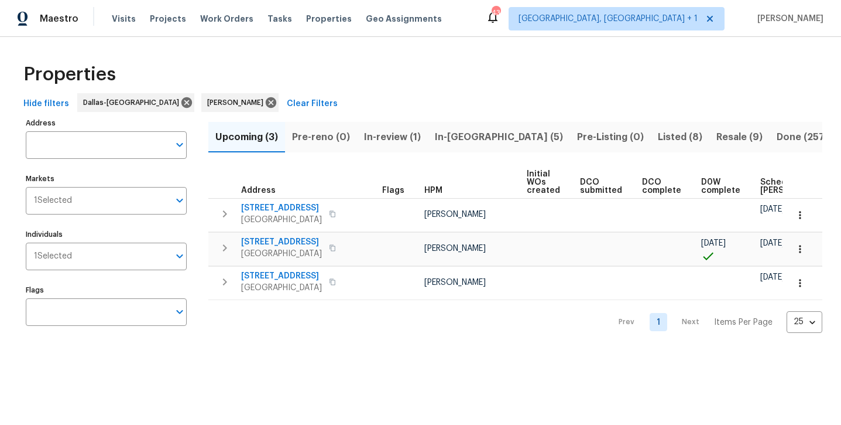
click at [658, 135] on span "Listed (8)" at bounding box center [680, 137] width 45 height 16
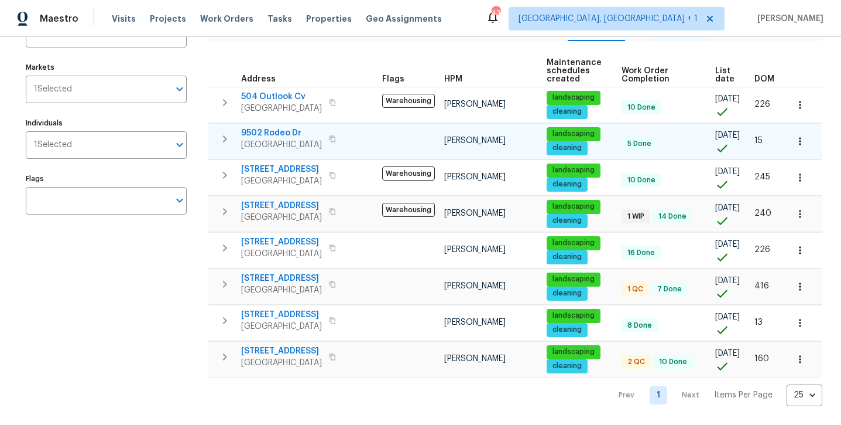
scroll to position [111, 0]
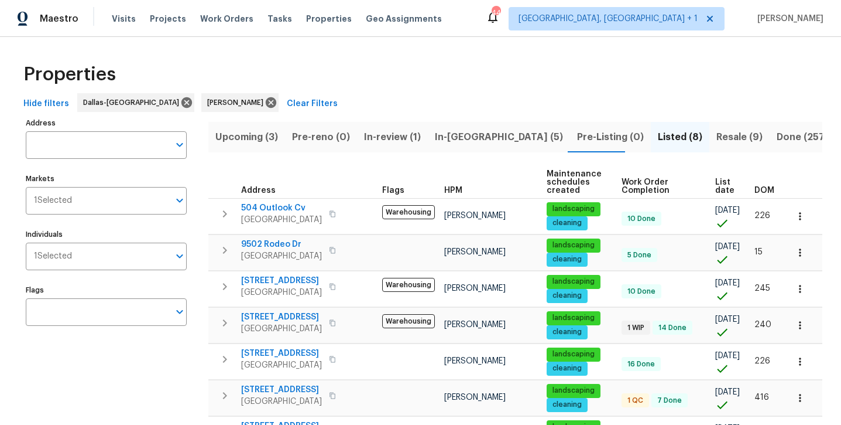
click at [464, 131] on span "In-[GEOGRAPHIC_DATA] (5)" at bounding box center [499, 137] width 128 height 16
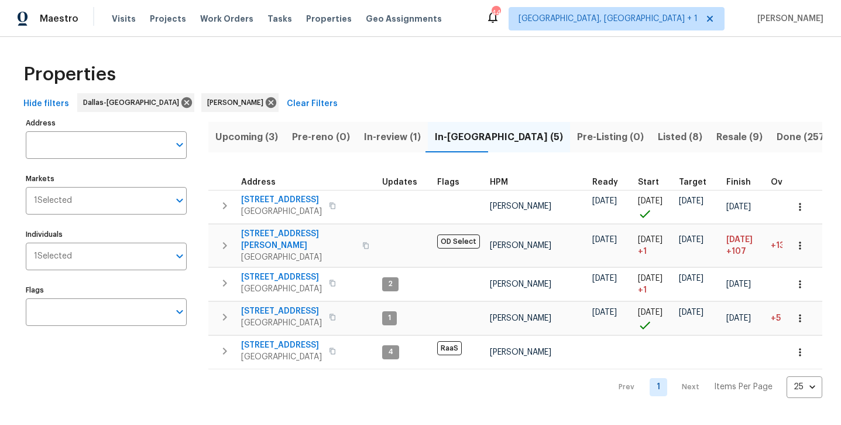
click at [259, 134] on span "Upcoming (3)" at bounding box center [246, 137] width 63 height 16
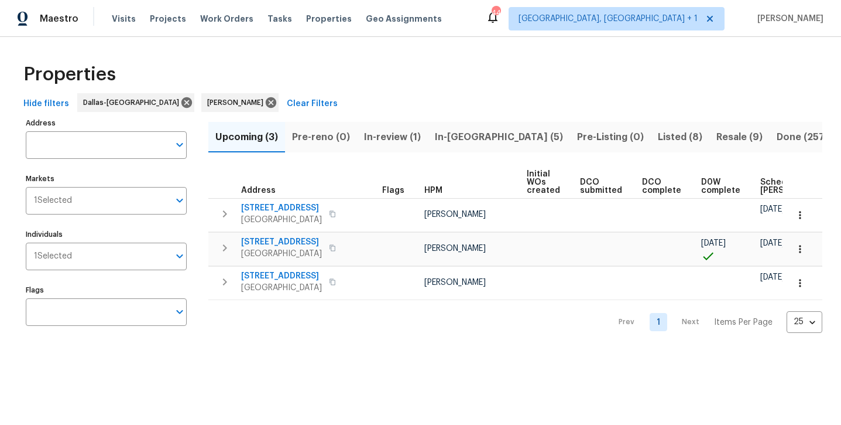
click at [658, 132] on span "Listed (8)" at bounding box center [680, 137] width 45 height 16
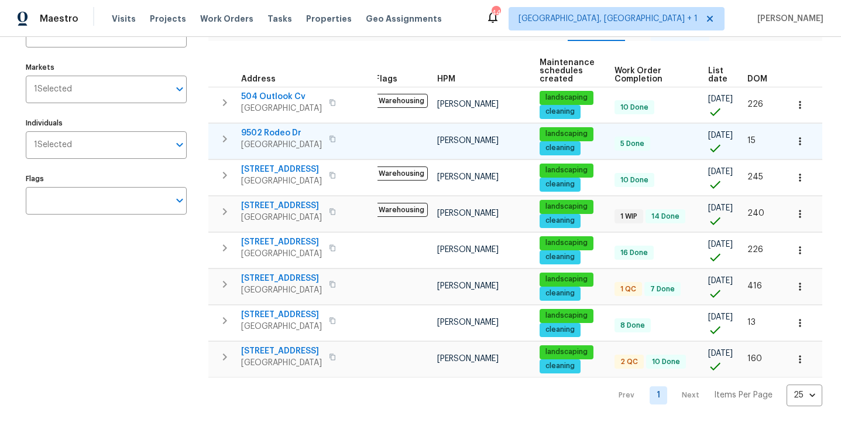
scroll to position [111, 0]
